Goal: Book appointment/travel/reservation

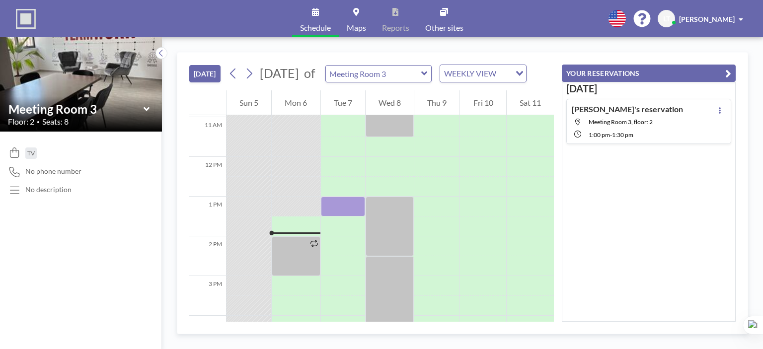
scroll to position [497, 0]
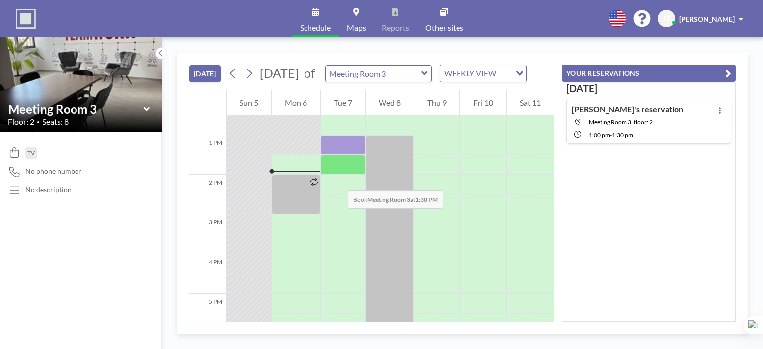
drag, startPoint x: 342, startPoint y: 161, endPoint x: 338, endPoint y: 180, distance: 19.9
click at [338, 180] on div at bounding box center [343, 95] width 44 height 954
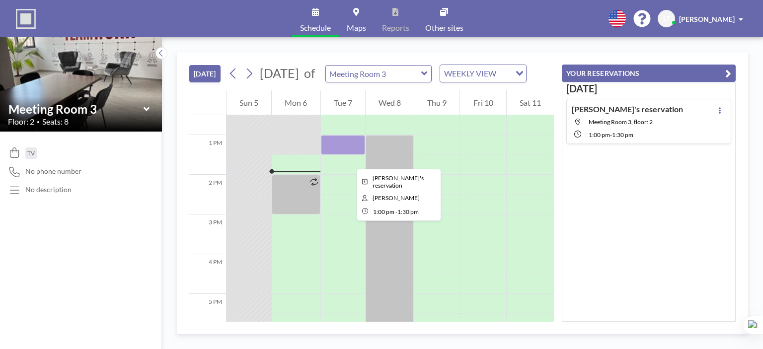
click at [349, 155] on div at bounding box center [343, 145] width 44 height 20
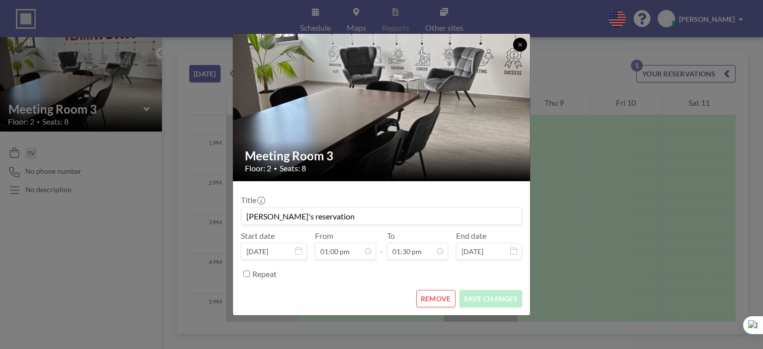
click at [520, 43] on icon at bounding box center [520, 45] width 6 height 6
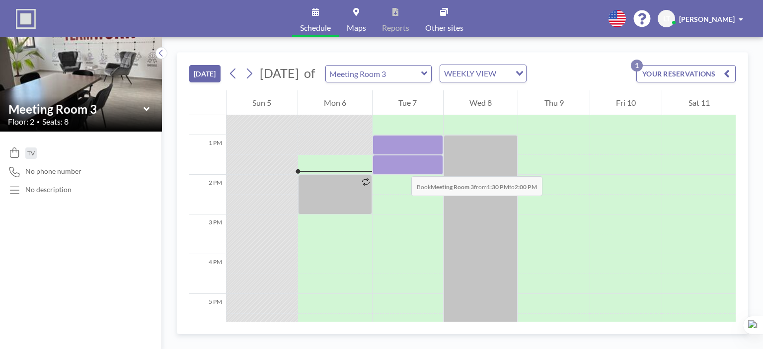
click at [401, 166] on div at bounding box center [408, 165] width 71 height 20
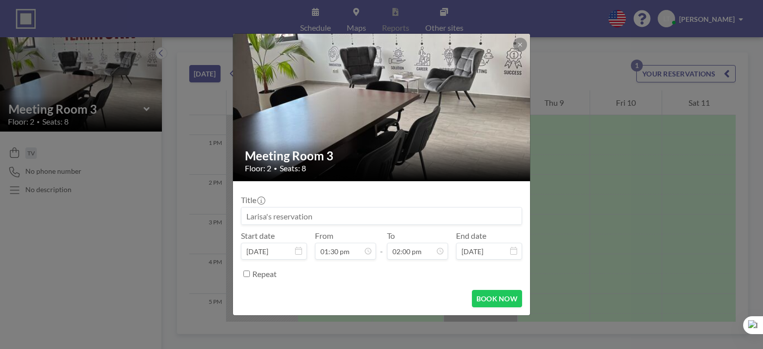
scroll to position [495, 0]
click at [493, 294] on button "BOOK NOW" at bounding box center [497, 298] width 50 height 17
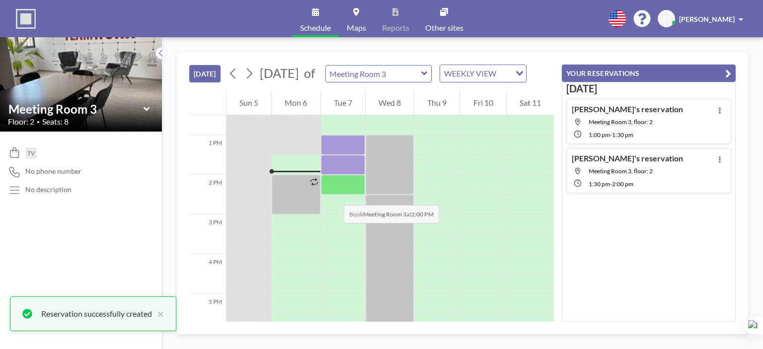
click at [334, 195] on div at bounding box center [343, 185] width 44 height 20
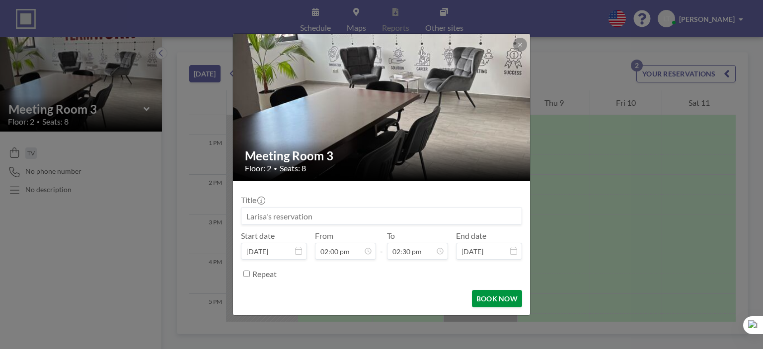
click at [491, 298] on button "BOOK NOW" at bounding box center [497, 298] width 50 height 17
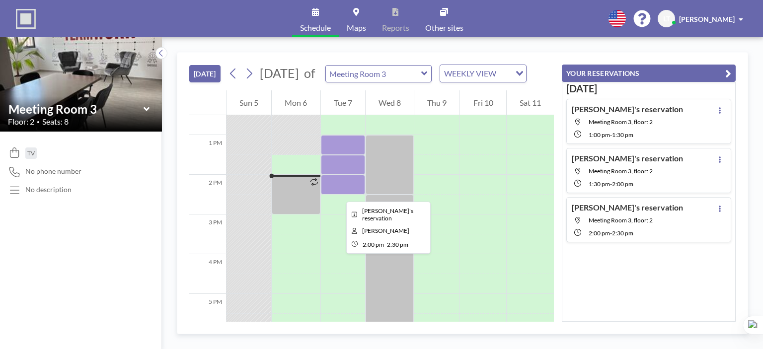
drag, startPoint x: 338, startPoint y: 193, endPoint x: 326, endPoint y: 192, distance: 12.5
click at [326, 192] on div at bounding box center [343, 185] width 44 height 20
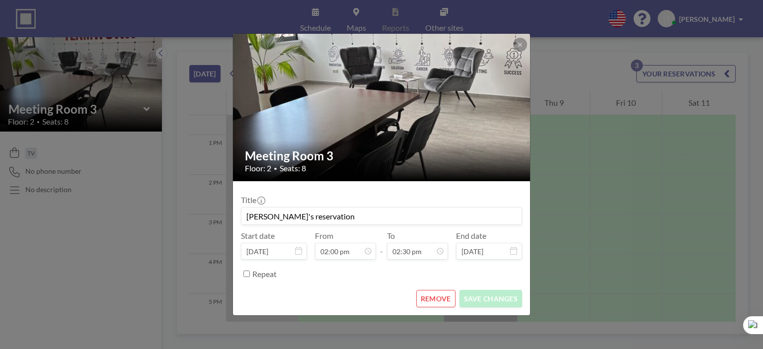
click at [439, 299] on button "REMOVE" at bounding box center [435, 298] width 39 height 17
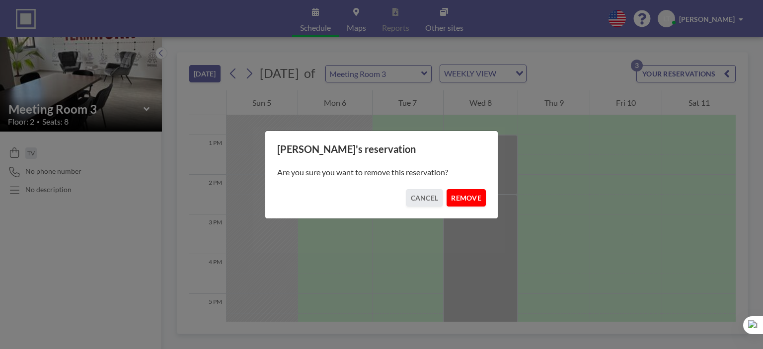
click at [469, 198] on button "REMOVE" at bounding box center [466, 197] width 39 height 17
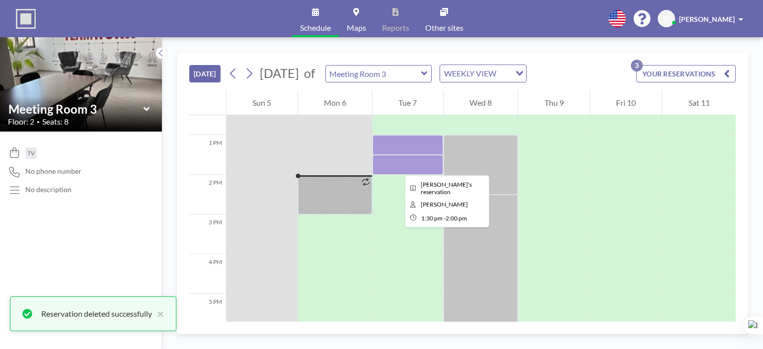
drag, startPoint x: 397, startPoint y: 166, endPoint x: 344, endPoint y: 199, distance: 62.2
click at [344, 199] on div at bounding box center [335, 195] width 75 height 40
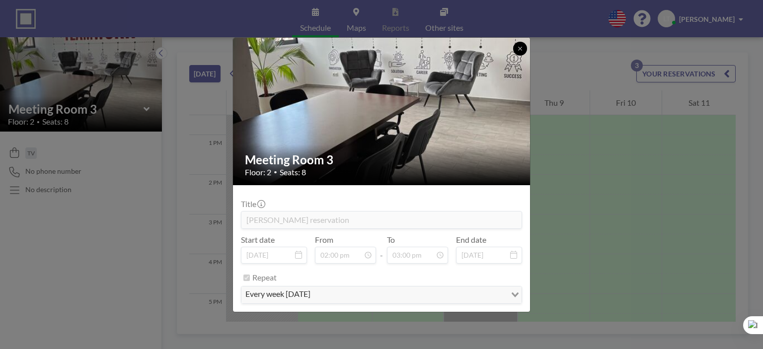
click at [521, 44] on button at bounding box center [520, 49] width 14 height 14
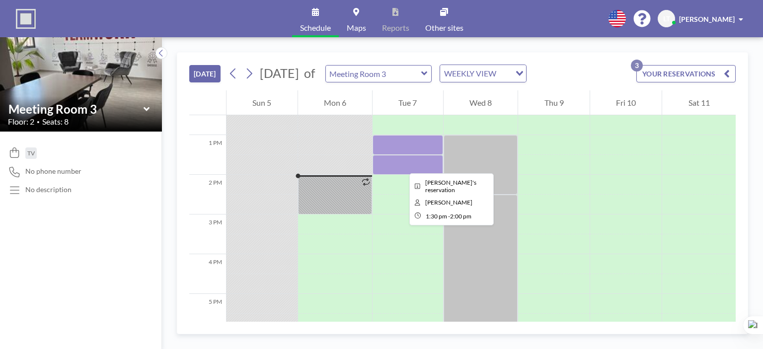
drag, startPoint x: 401, startPoint y: 164, endPoint x: 390, endPoint y: 160, distance: 12.7
click at [390, 160] on div at bounding box center [408, 165] width 71 height 20
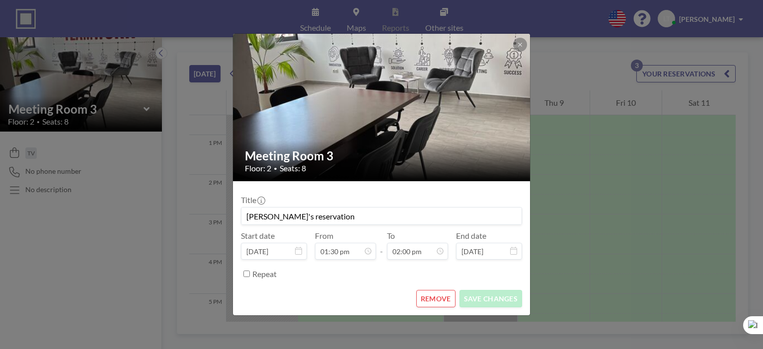
scroll to position [495, 0]
click at [437, 299] on button "REMOVE" at bounding box center [435, 298] width 39 height 17
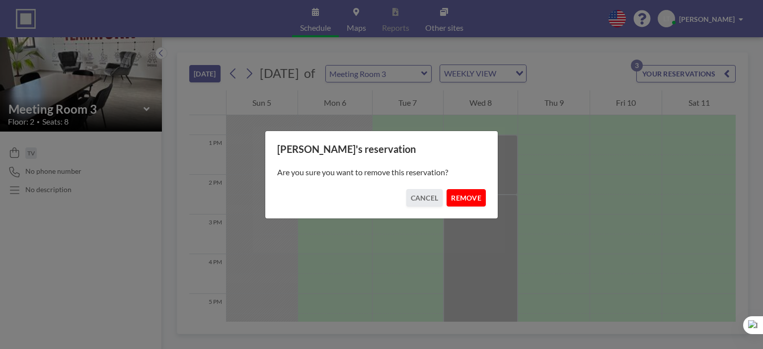
click at [472, 198] on button "REMOVE" at bounding box center [466, 197] width 39 height 17
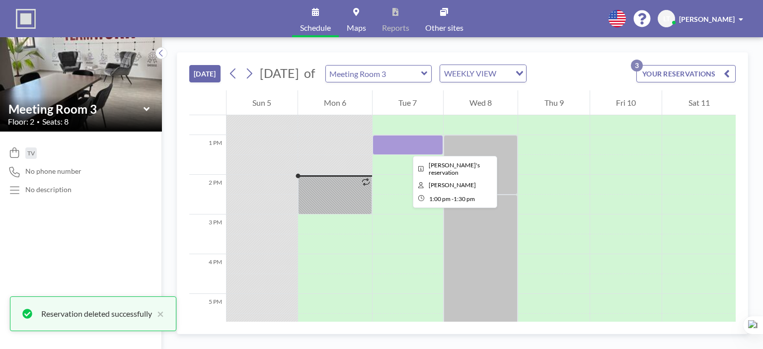
click at [405, 147] on div at bounding box center [408, 145] width 71 height 20
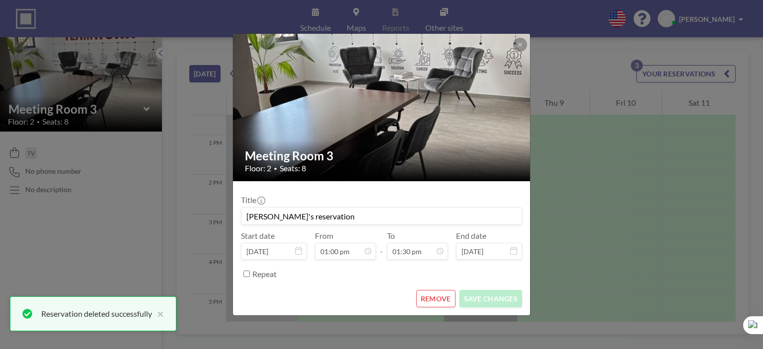
click at [433, 299] on button "REMOVE" at bounding box center [435, 298] width 39 height 17
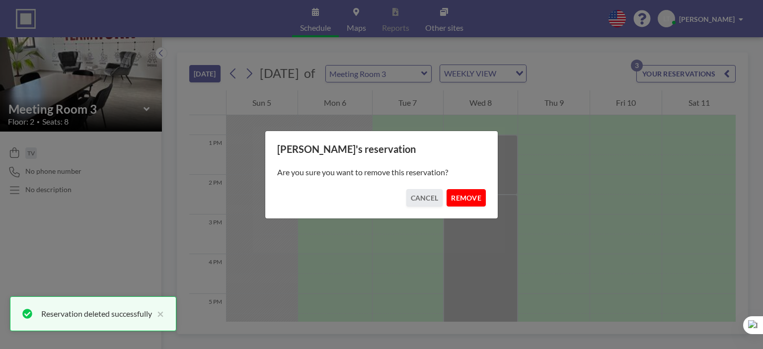
click at [456, 197] on button "REMOVE" at bounding box center [466, 197] width 39 height 17
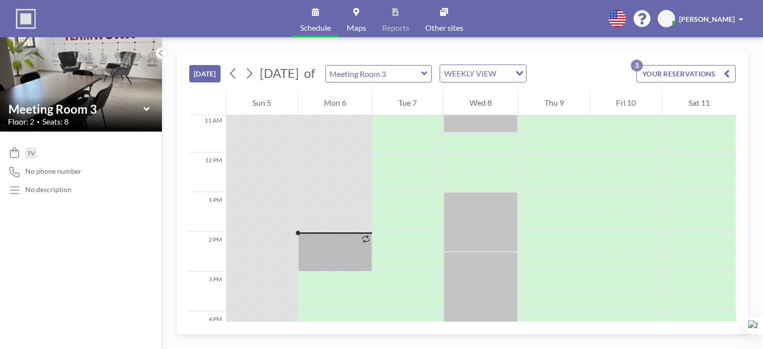
scroll to position [447, 0]
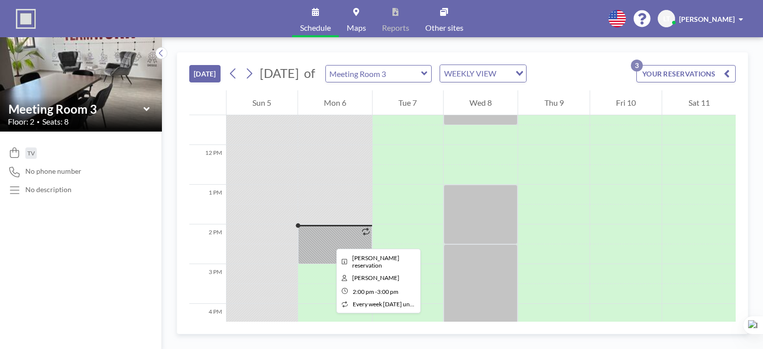
click at [328, 240] on div at bounding box center [335, 245] width 75 height 40
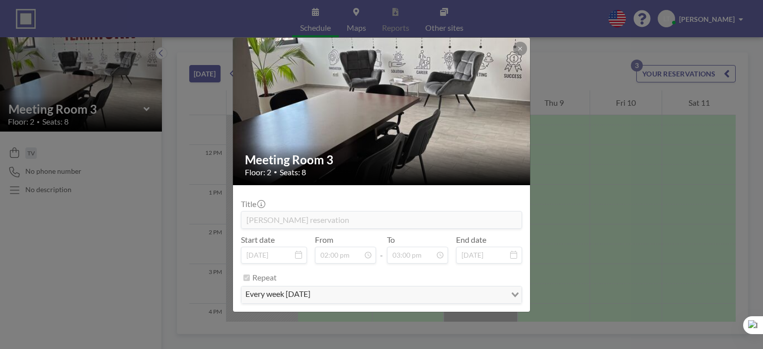
click at [553, 175] on div "Meeting Room 3 Floor: 2 • Seats: 8 Title [PERSON_NAME] reservation Start date […" at bounding box center [381, 174] width 763 height 349
